Goal: Information Seeking & Learning: Learn about a topic

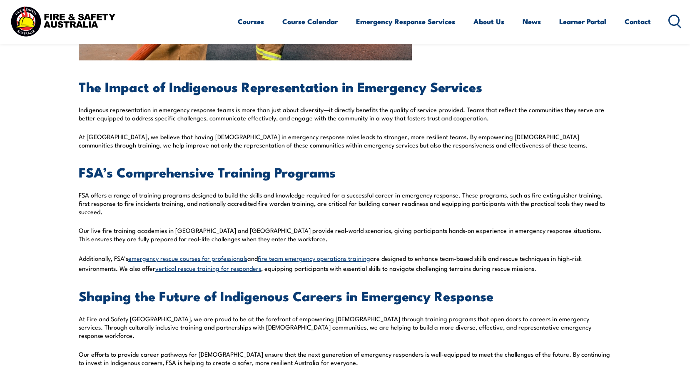
scroll to position [875, 0]
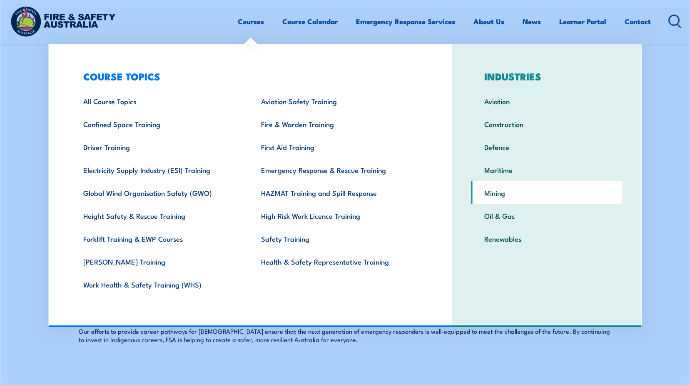
click at [503, 192] on link "Mining" at bounding box center [546, 192] width 151 height 23
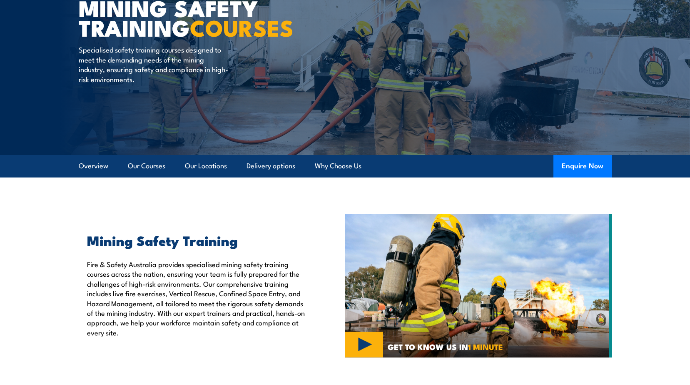
scroll to position [83, 0]
click at [217, 160] on link "Our Locations" at bounding box center [206, 166] width 42 height 22
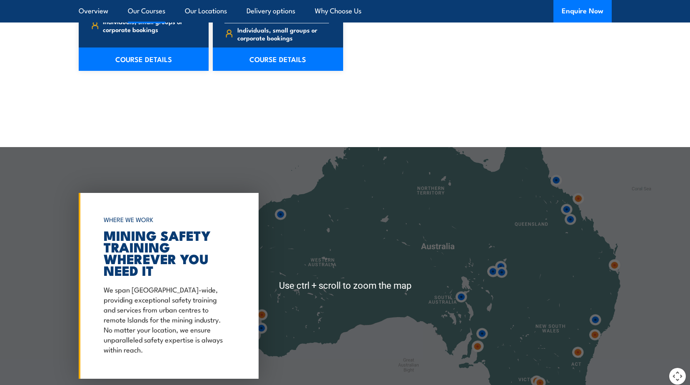
scroll to position [3028, 0]
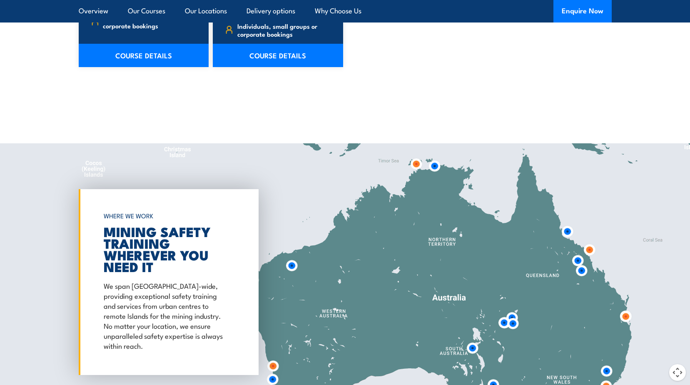
drag, startPoint x: 443, startPoint y: 205, endPoint x: 454, endPoint y: 262, distance: 58.6
click at [454, 262] on div at bounding box center [345, 281] width 690 height 277
click at [434, 158] on img at bounding box center [434, 165] width 15 height 15
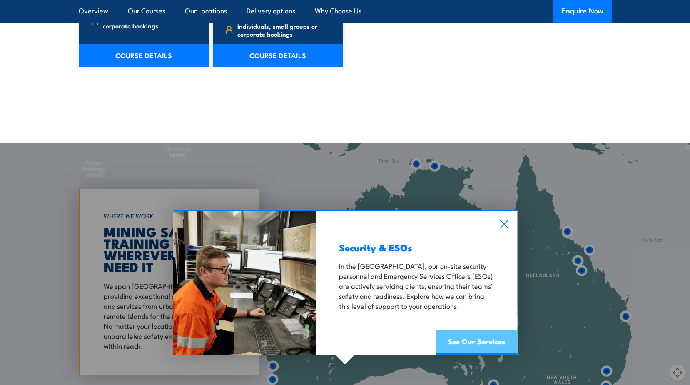
click at [467, 334] on link "See Our Services" at bounding box center [476, 341] width 81 height 25
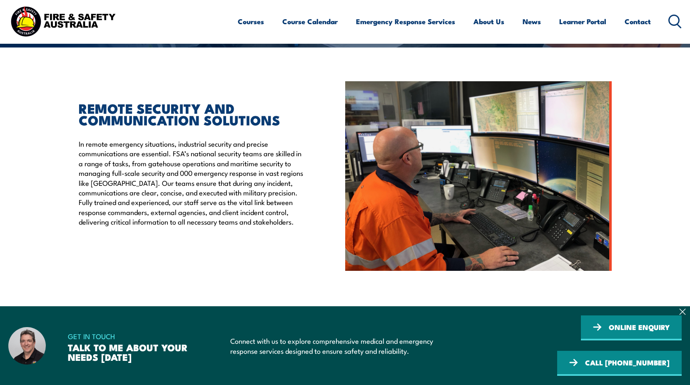
scroll to position [292, 0]
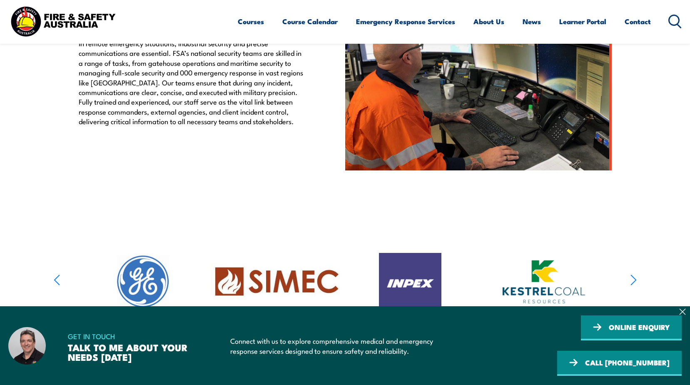
click at [637, 281] on section at bounding box center [345, 282] width 690 height 132
click at [635, 281] on icon "button" at bounding box center [633, 280] width 5 height 10
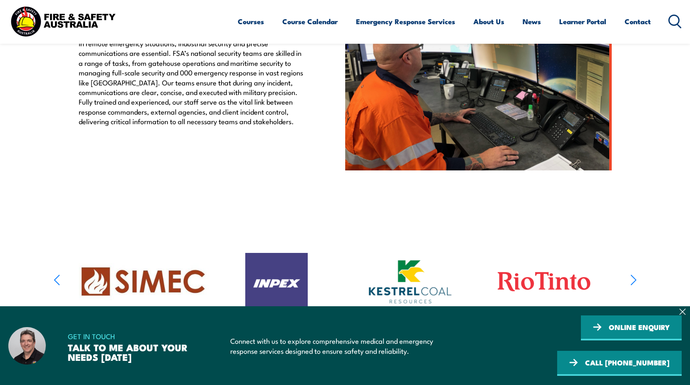
click at [635, 281] on icon "button" at bounding box center [633, 280] width 5 height 10
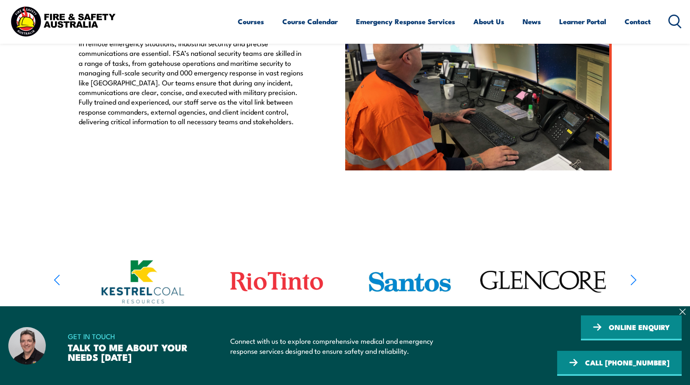
click at [635, 281] on icon "button" at bounding box center [633, 280] width 5 height 10
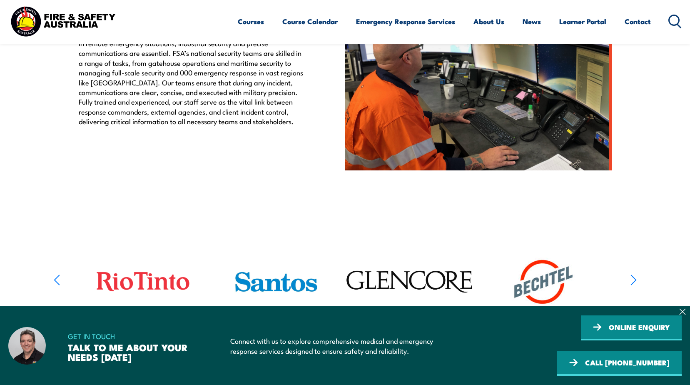
click at [635, 281] on icon "button" at bounding box center [633, 280] width 5 height 10
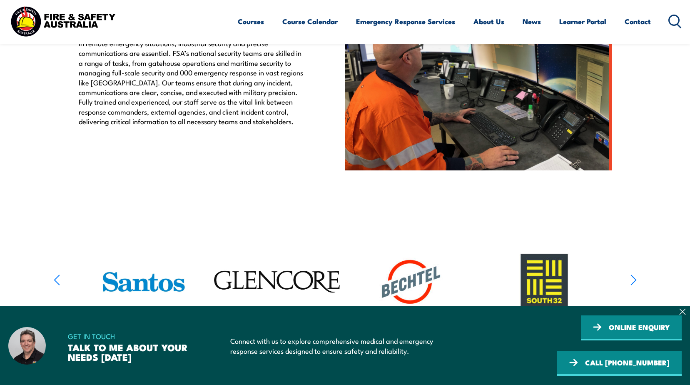
click at [635, 281] on icon "button" at bounding box center [633, 280] width 5 height 10
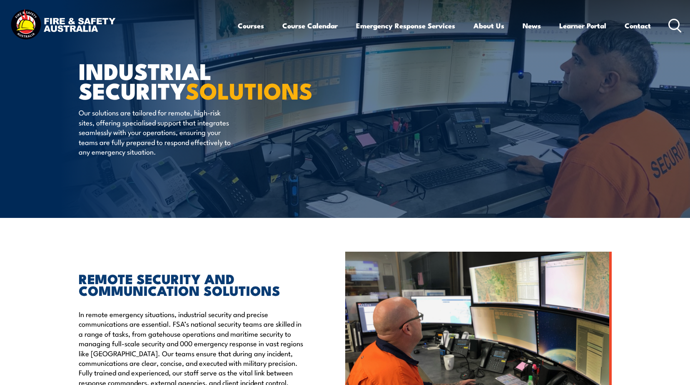
scroll to position [0, 0]
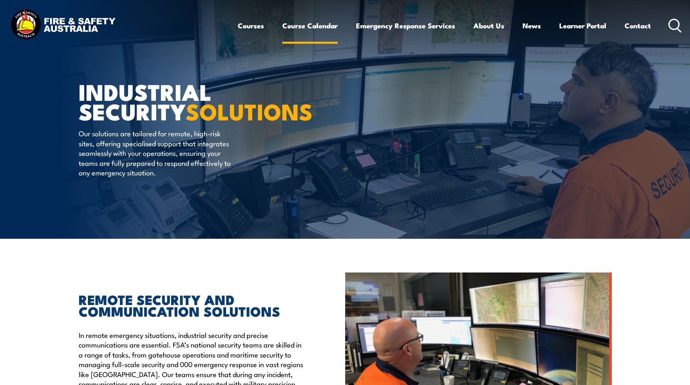
click at [296, 28] on link "Course Calendar" at bounding box center [309, 26] width 55 height 22
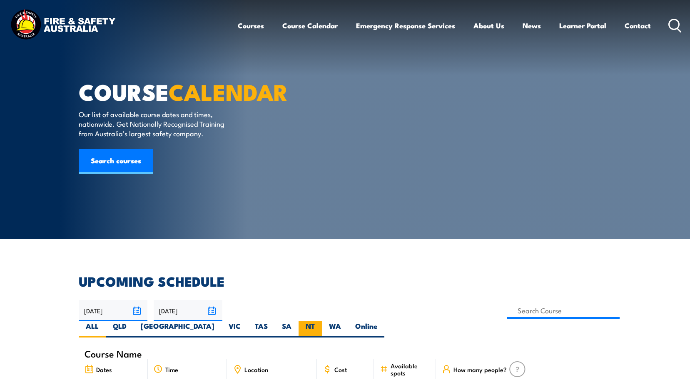
click at [322, 321] on label "NT" at bounding box center [310, 329] width 23 height 16
click at [320, 321] on input "NT" at bounding box center [317, 323] width 5 height 5
radio input "true"
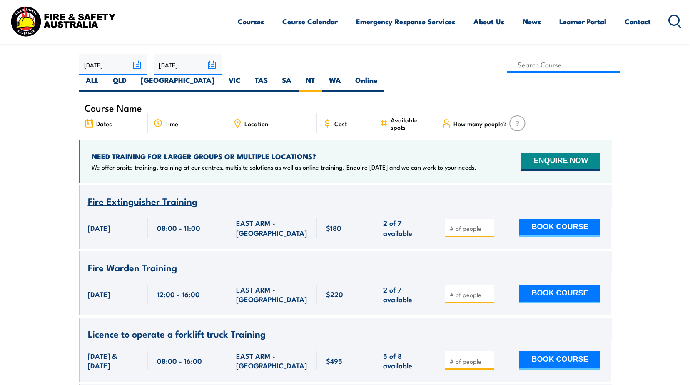
scroll to position [233, 0]
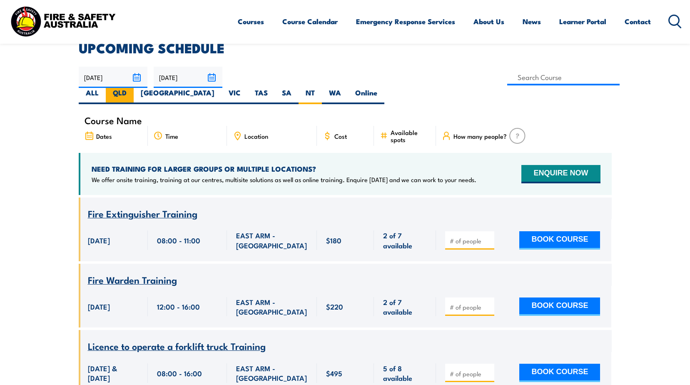
click at [134, 88] on label "QLD" at bounding box center [120, 96] width 28 height 16
click at [132, 88] on input "QLD" at bounding box center [129, 90] width 5 height 5
radio input "true"
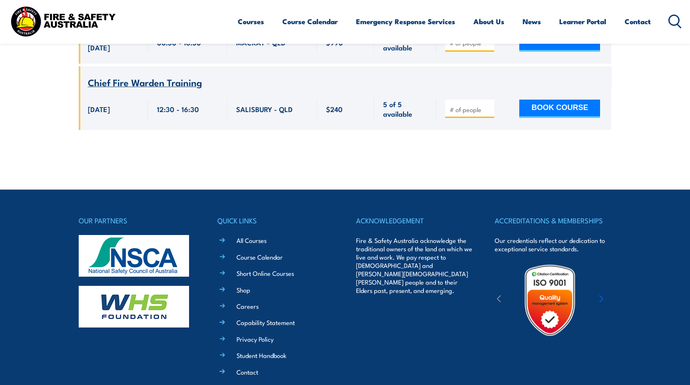
scroll to position [10020, 0]
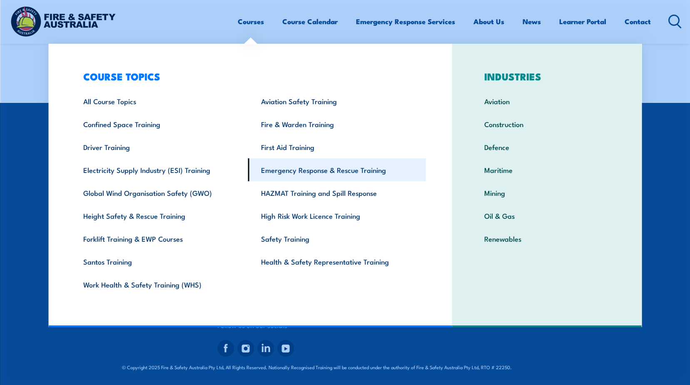
click at [297, 173] on link "Emergency Response & Rescue Training" at bounding box center [337, 169] width 178 height 23
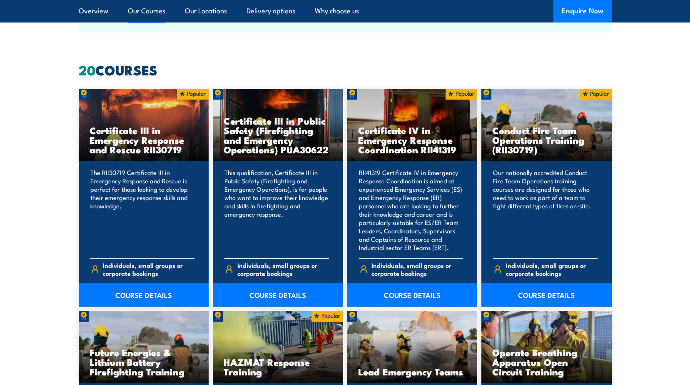
scroll to position [625, 0]
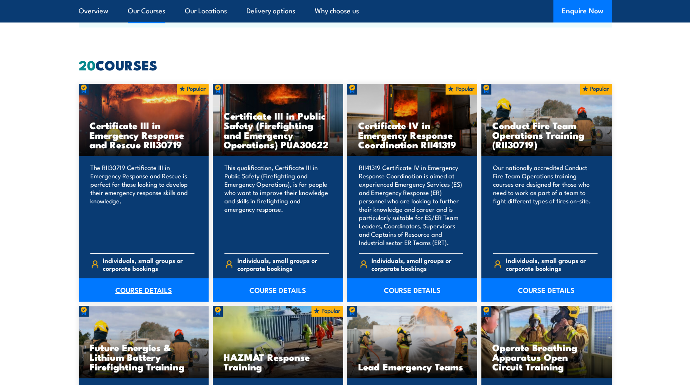
click at [145, 286] on link "COURSE DETAILS" at bounding box center [144, 289] width 130 height 23
drag, startPoint x: 127, startPoint y: 167, endPoint x: 181, endPoint y: 178, distance: 55.7
click at [181, 178] on p "The RII30719 Certificate III in Emergency Response and Rescue is perfect for th…" at bounding box center [142, 204] width 105 height 83
drag, startPoint x: 102, startPoint y: 166, endPoint x: 180, endPoint y: 174, distance: 78.7
click at [180, 174] on p "The RII30719 Certificate III in Emergency Response and Rescue is perfect for th…" at bounding box center [142, 204] width 105 height 83
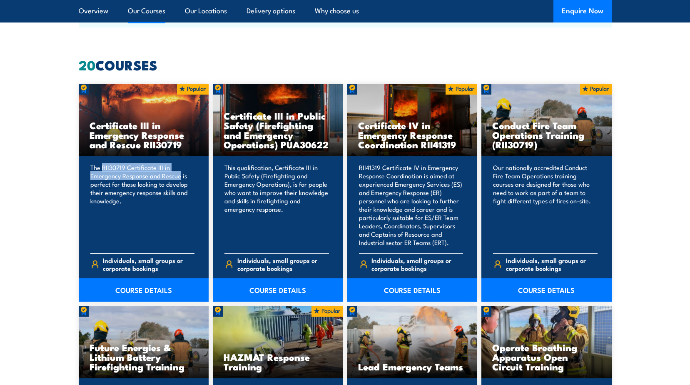
drag, startPoint x: 180, startPoint y: 174, endPoint x: 137, endPoint y: 174, distance: 42.9
copy p "RII30719 Certificate III in Emergency Response and Rescue"
